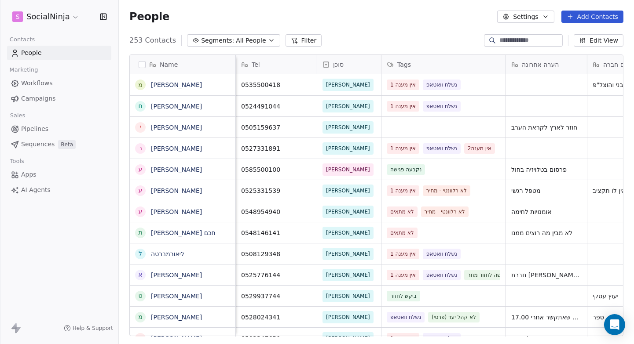
scroll to position [296, 508]
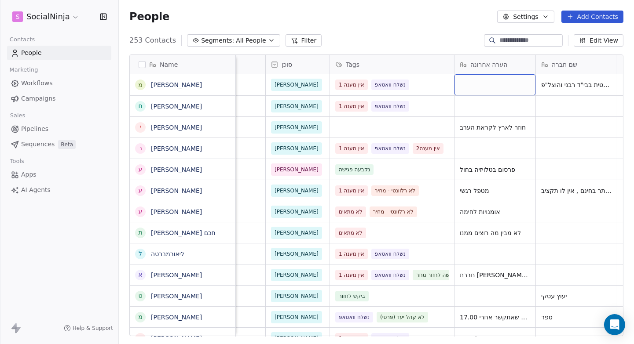
click at [486, 85] on div "grid" at bounding box center [494, 84] width 81 height 21
type textarea "**********"
click at [431, 30] on html "S SocialNinja Contacts People Marketing Workflows Campaigns Sales Pipelines Seq…" at bounding box center [317, 172] width 634 height 344
click at [368, 31] on div "People Settings Add Contacts" at bounding box center [376, 16] width 515 height 33
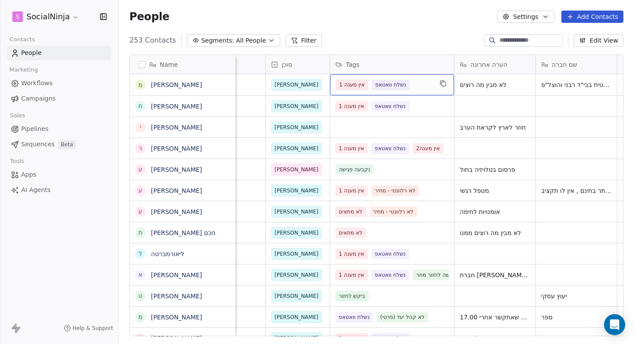
click at [416, 84] on div "אין מענה 1 נשלח וואטאפ" at bounding box center [384, 85] width 97 height 11
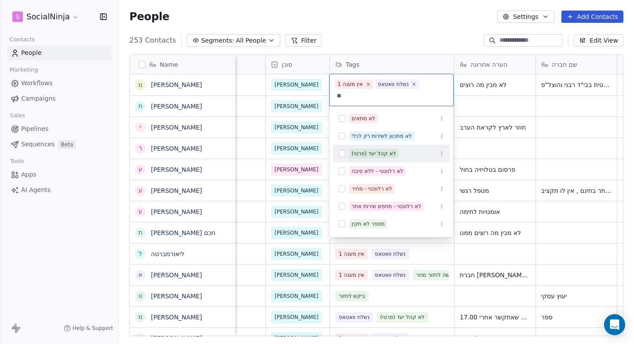
type input "**"
click at [339, 152] on button "Suggestions" at bounding box center [341, 153] width 7 height 7
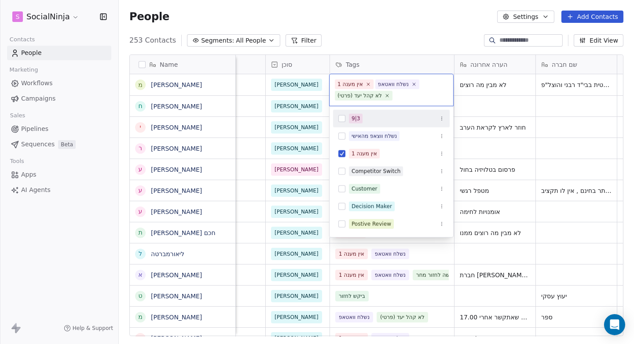
click at [395, 28] on html "S SocialNinja Contacts People Marketing Workflows Campaigns Sales Pipelines Seq…" at bounding box center [317, 172] width 634 height 344
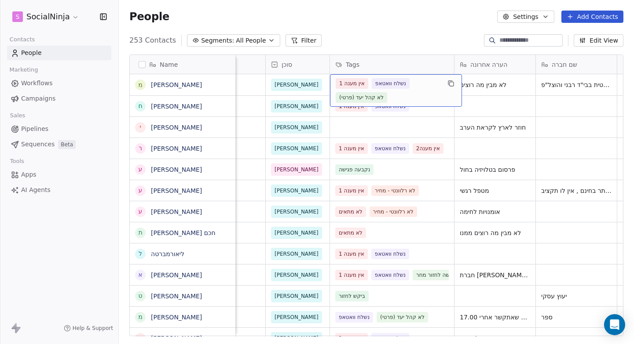
click at [355, 83] on span "אין מענה 1" at bounding box center [352, 83] width 33 height 11
click at [355, 82] on span "אין מענה 1" at bounding box center [352, 83] width 33 height 11
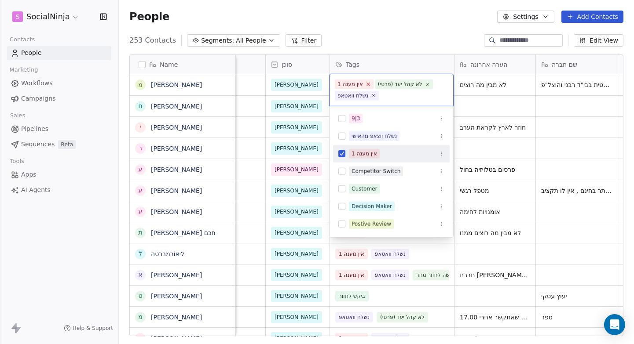
click at [367, 84] on icon at bounding box center [368, 84] width 3 height 3
click at [348, 11] on html "S SocialNinja Contacts People Marketing Workflows Campaigns Sales Pipelines Seq…" at bounding box center [317, 172] width 634 height 344
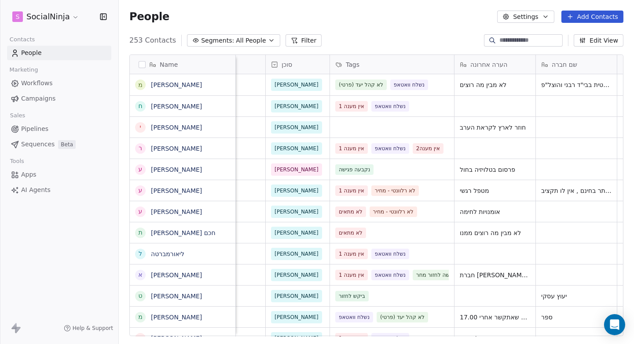
scroll to position [0, 0]
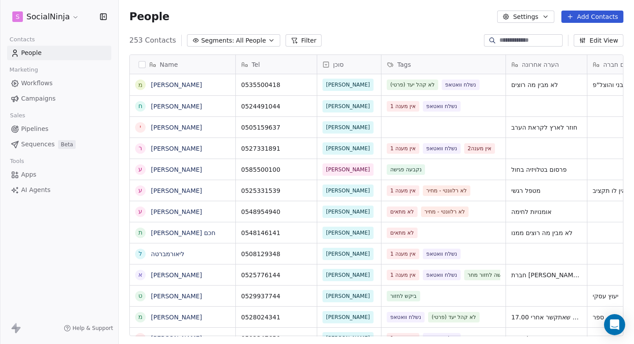
click at [391, 36] on div "253 Contacts Segments: All People Filter Edit View" at bounding box center [376, 40] width 515 height 14
